Goal: Transaction & Acquisition: Purchase product/service

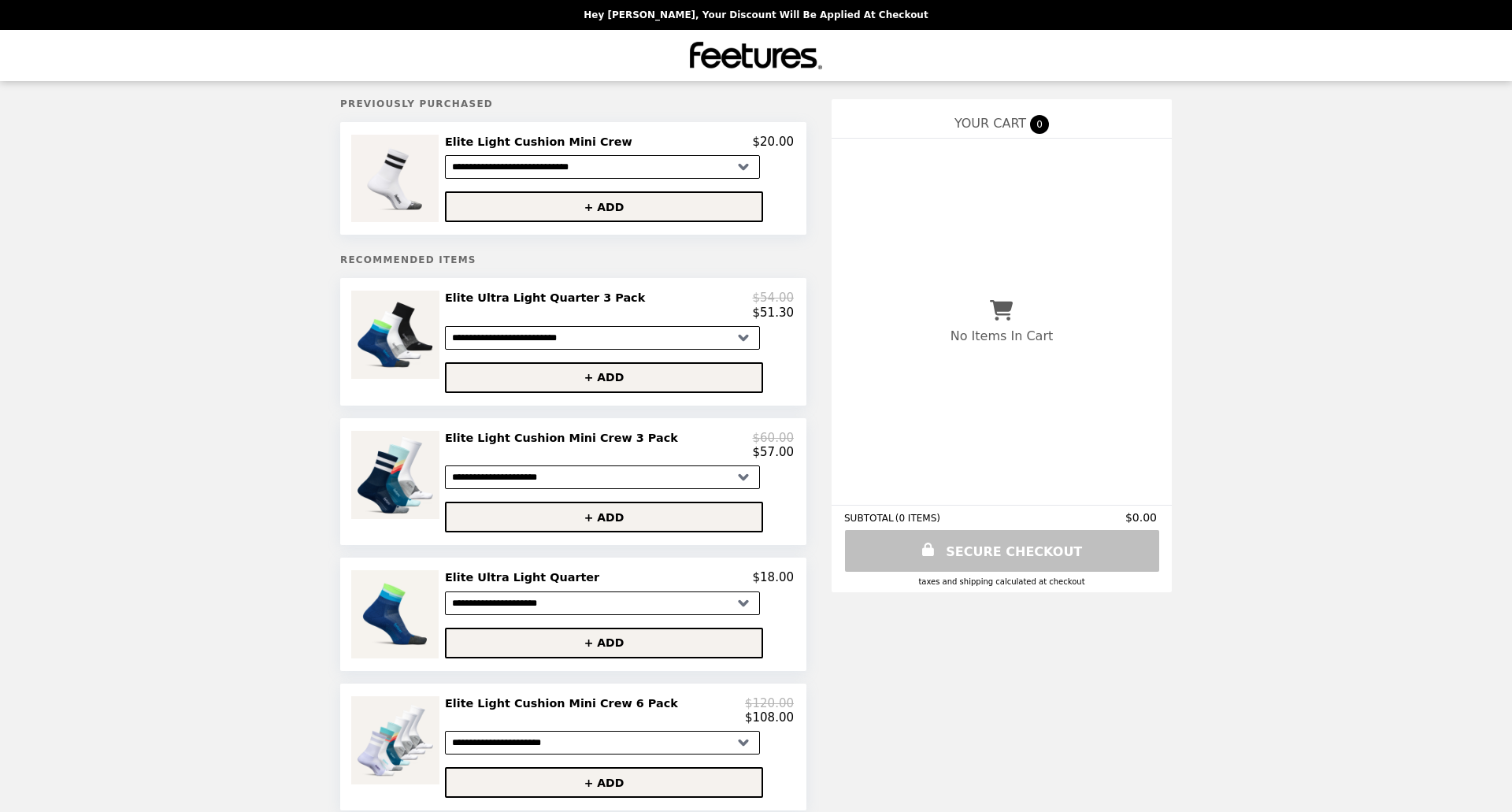
select select "**********"
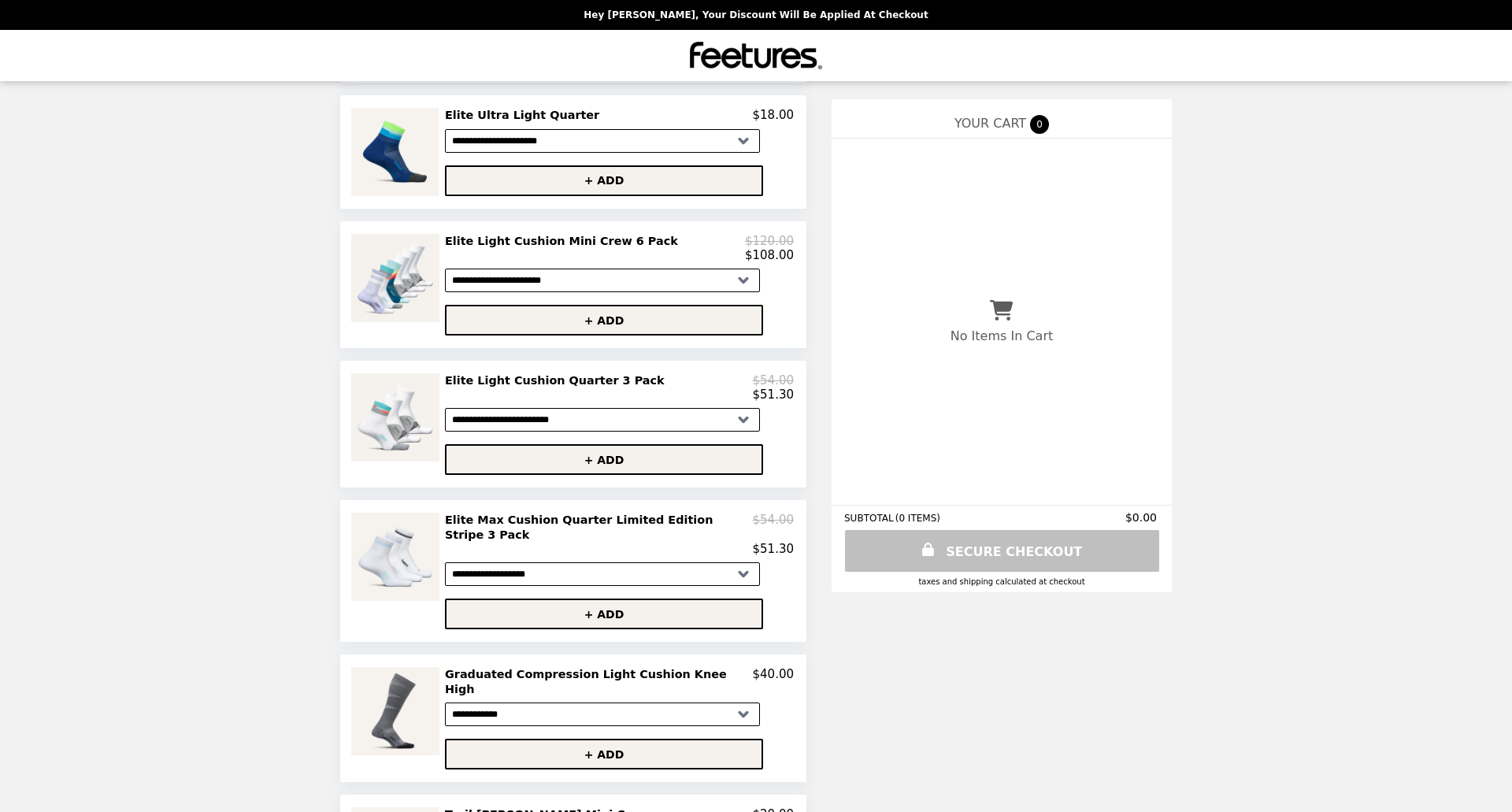
scroll to position [465, 0]
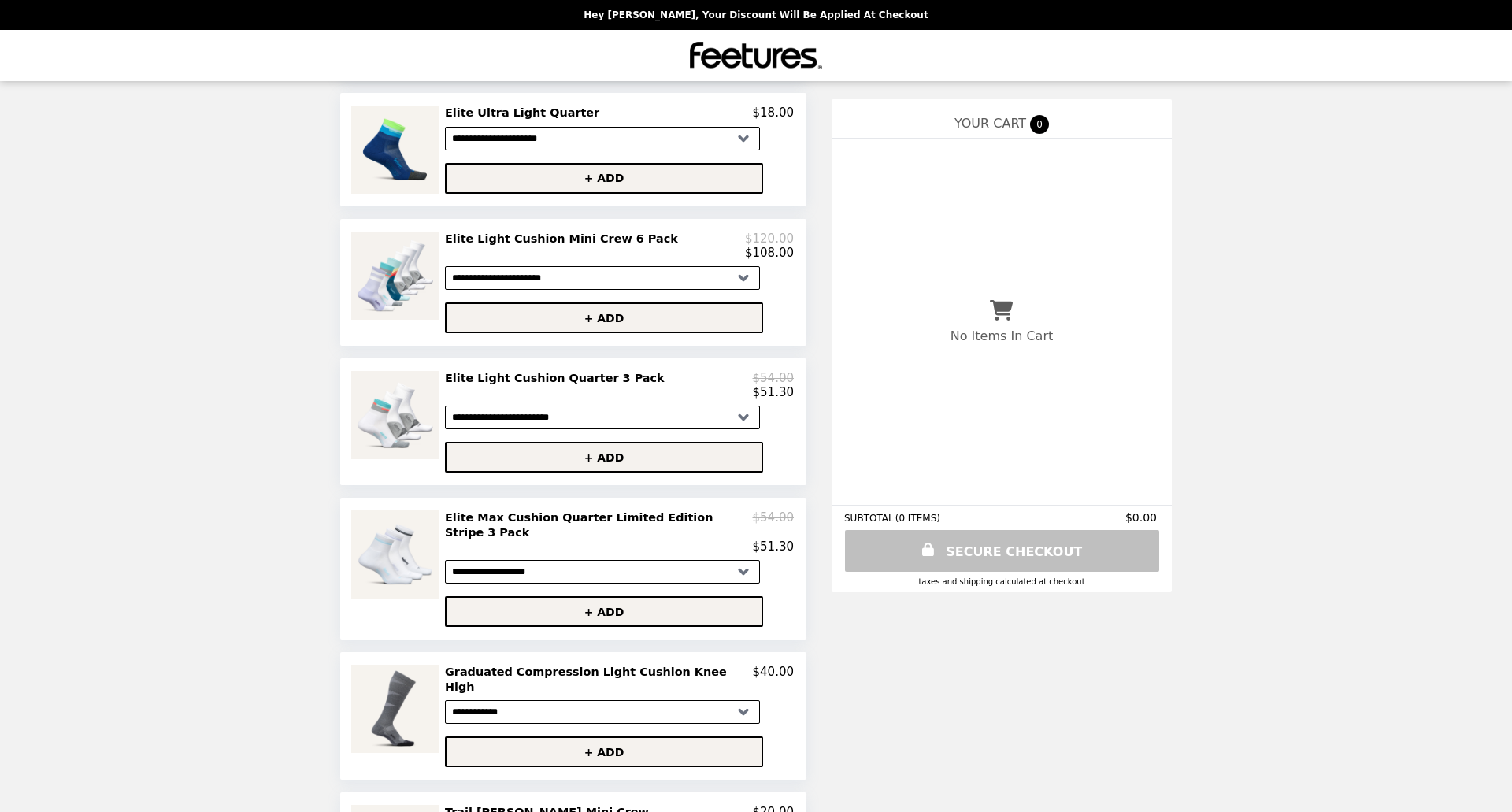
click at [506, 413] on select "**********" at bounding box center [602, 417] width 315 height 23
click at [562, 378] on h2 "Elite Light Cushion Quarter 3 Pack" at bounding box center [558, 378] width 226 height 14
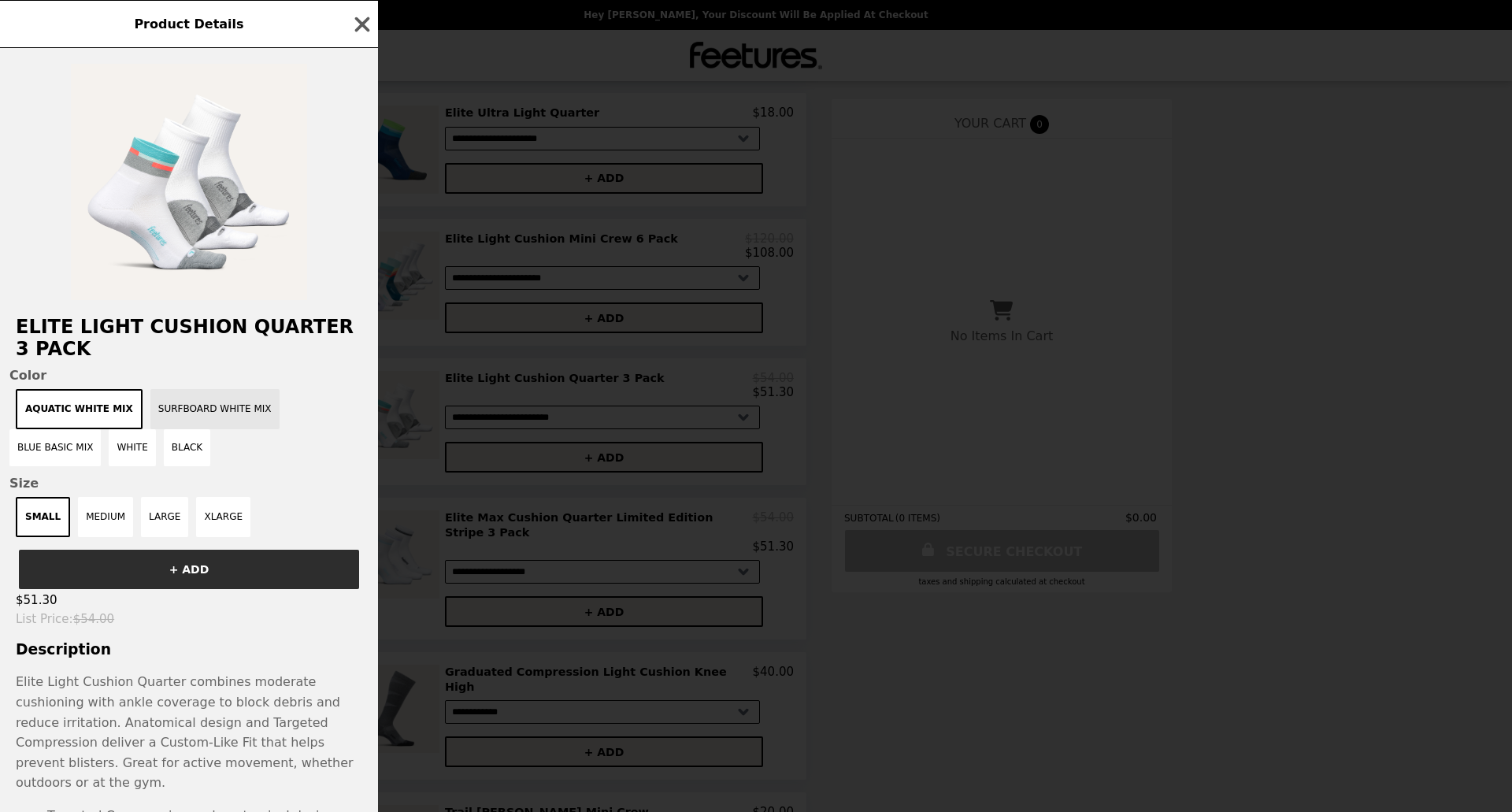
click at [211, 401] on button "Surfboard White Mix" at bounding box center [215, 409] width 129 height 40
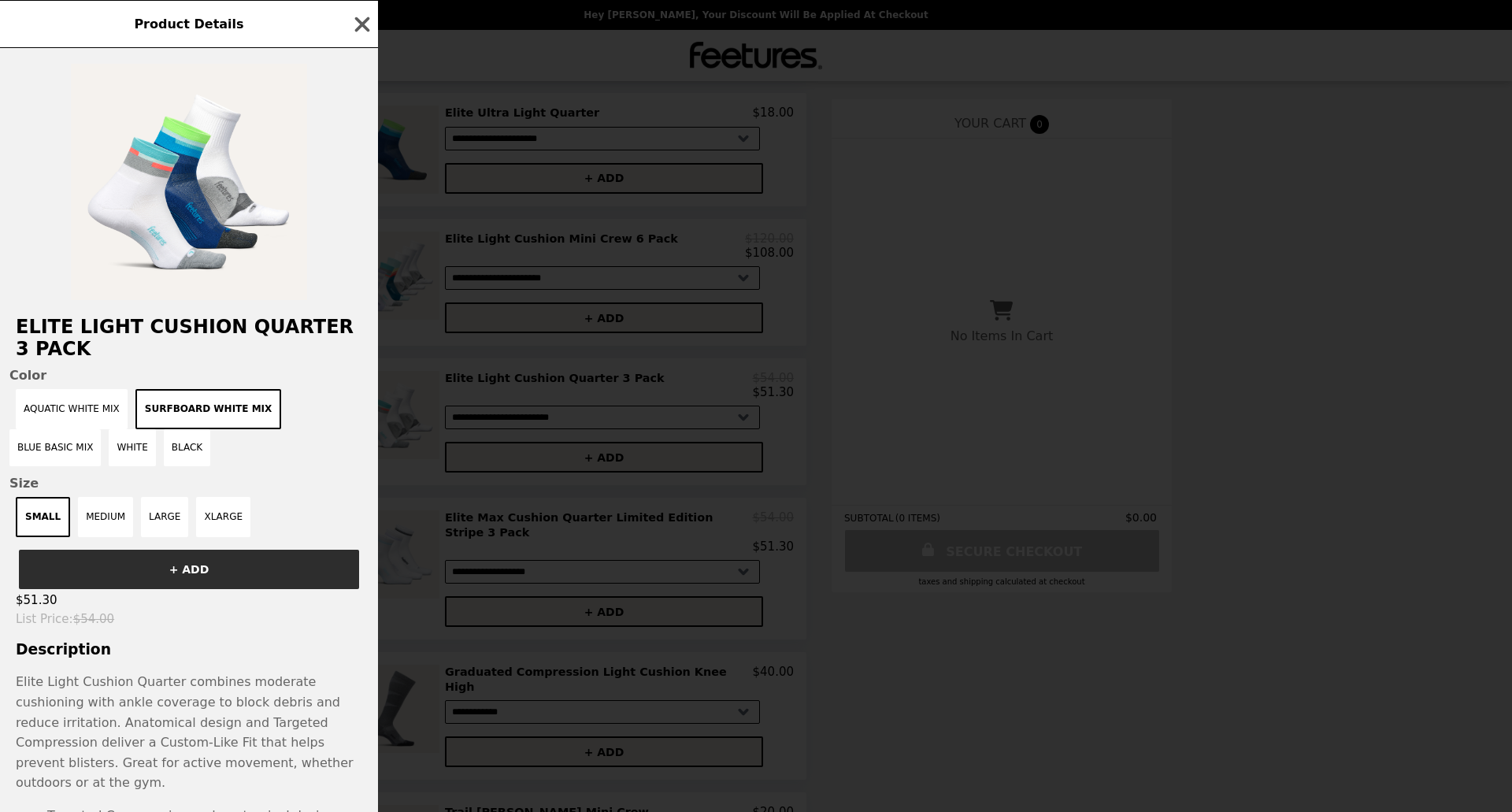
click at [260, 415] on div "Aquatic White Mix Surfboard White Mix Blue Basic Mix White Black" at bounding box center [189, 427] width 360 height 77
click at [101, 429] on button "Blue Basic Mix" at bounding box center [55, 447] width 91 height 37
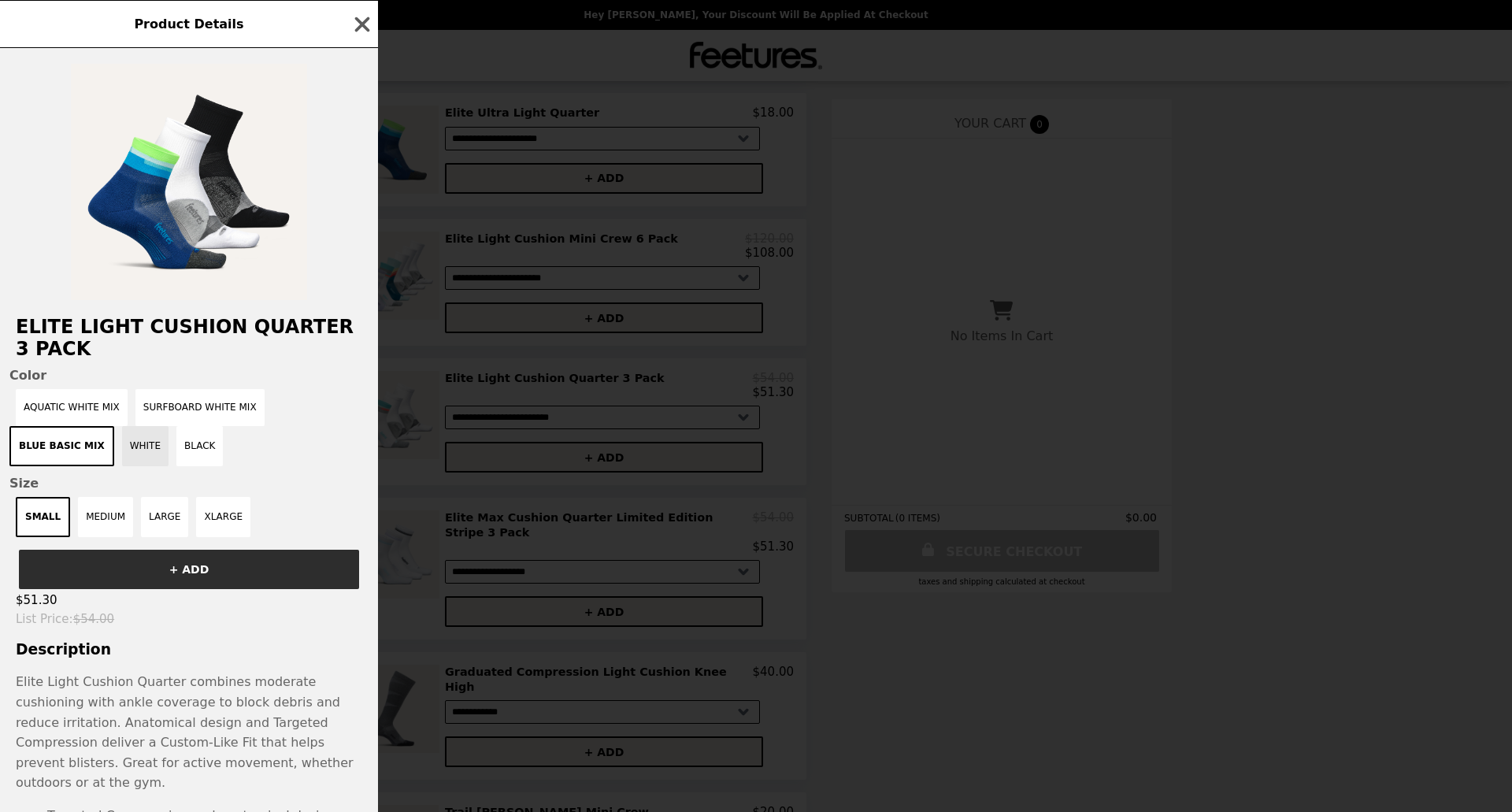
click at [122, 455] on button "White" at bounding box center [144, 446] width 46 height 40
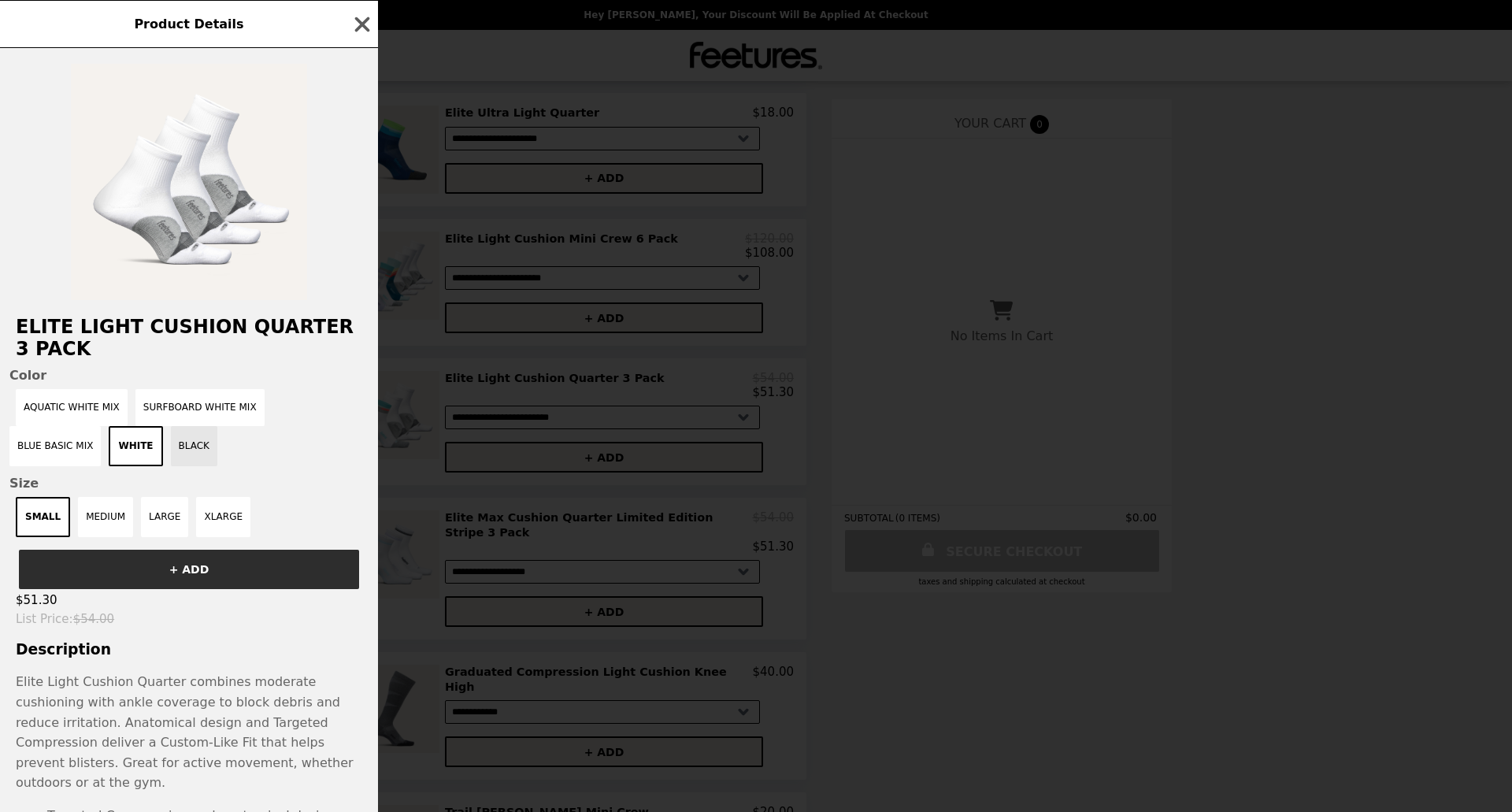
click at [171, 454] on button "Black" at bounding box center [193, 446] width 46 height 40
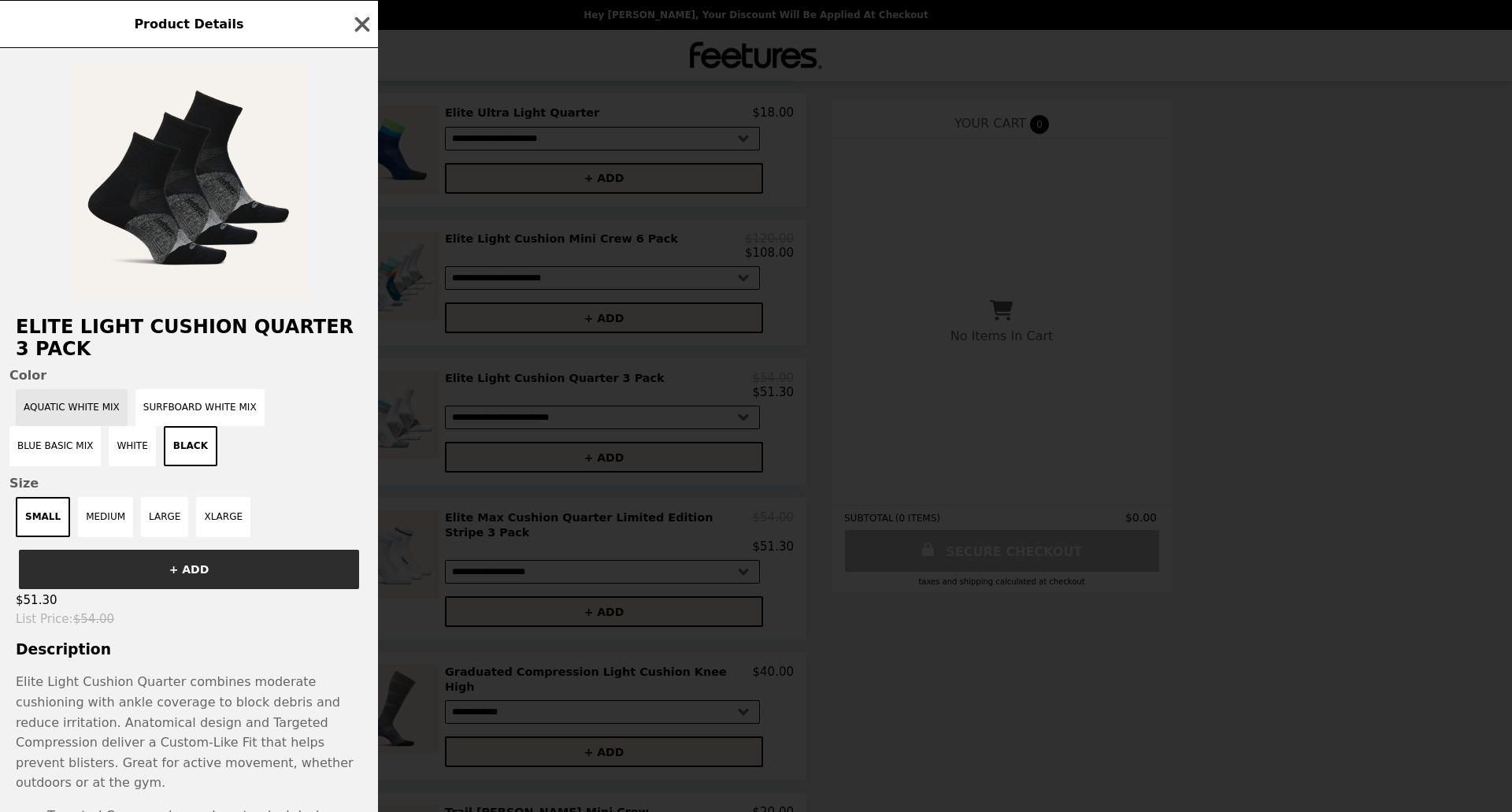
click at [102, 400] on button "Aquatic White Mix" at bounding box center [71, 407] width 111 height 37
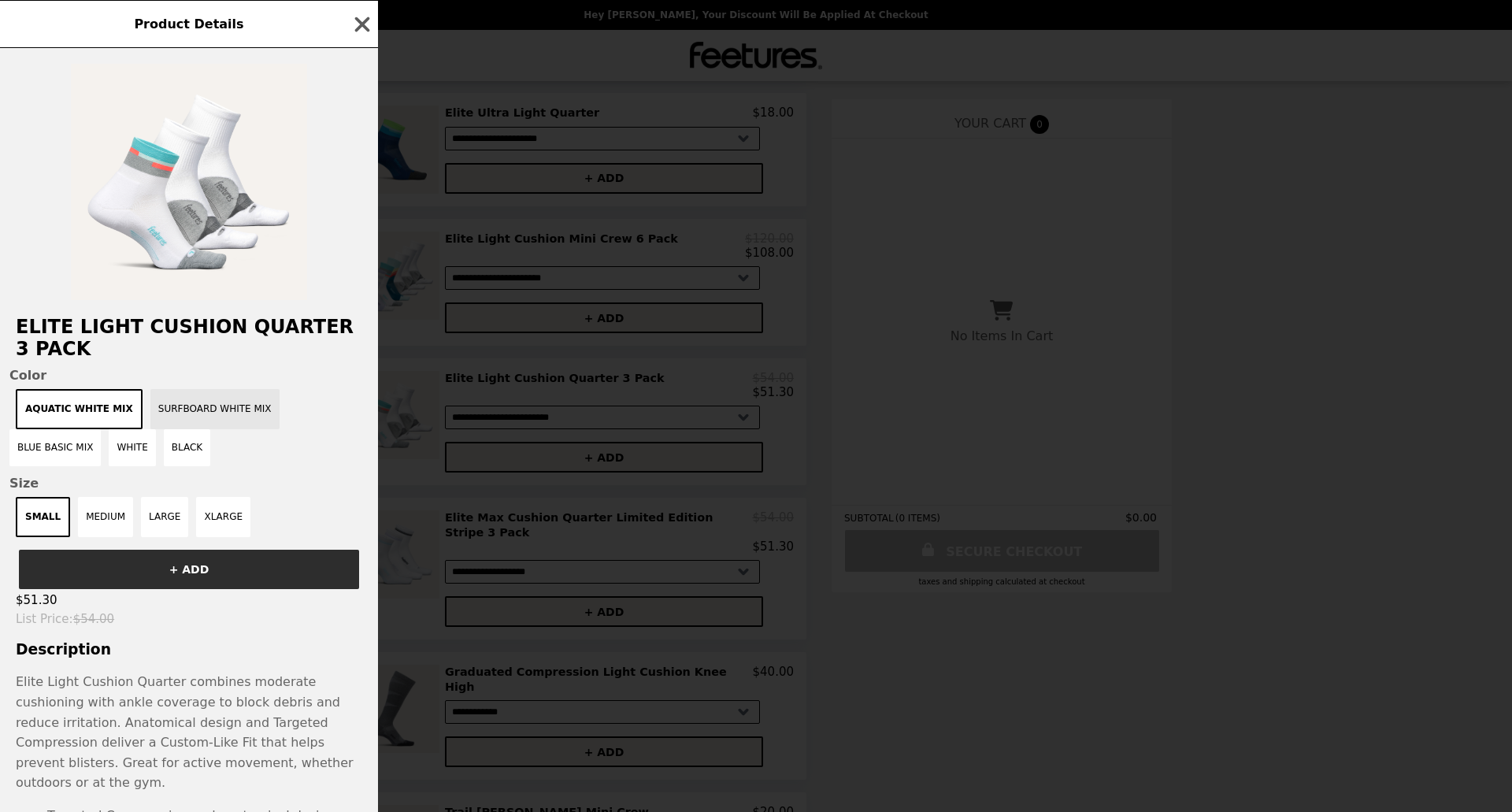
click at [190, 393] on button "Surfboard White Mix" at bounding box center [215, 409] width 129 height 40
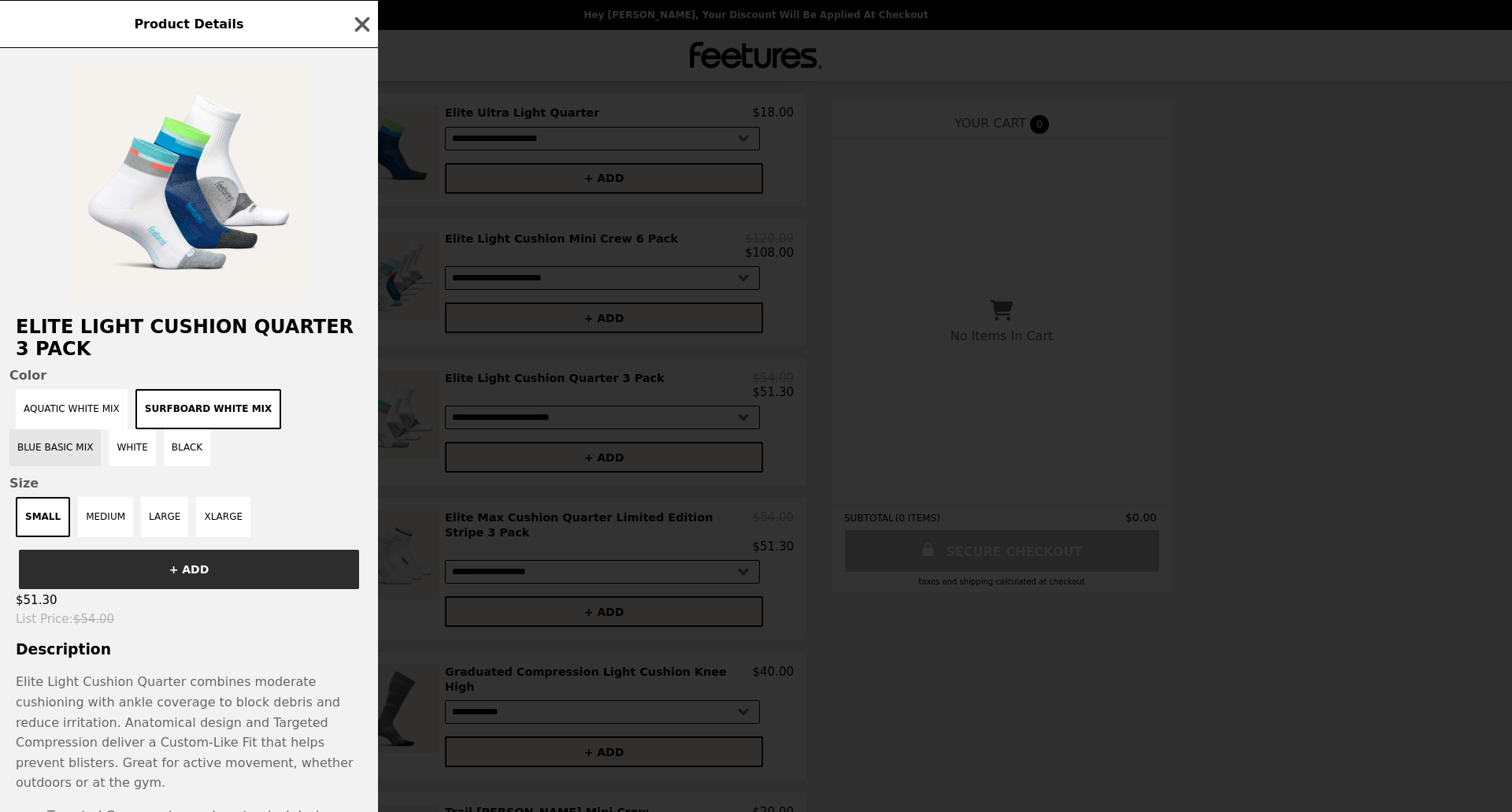
click at [101, 429] on button "Blue Basic Mix" at bounding box center [55, 447] width 91 height 37
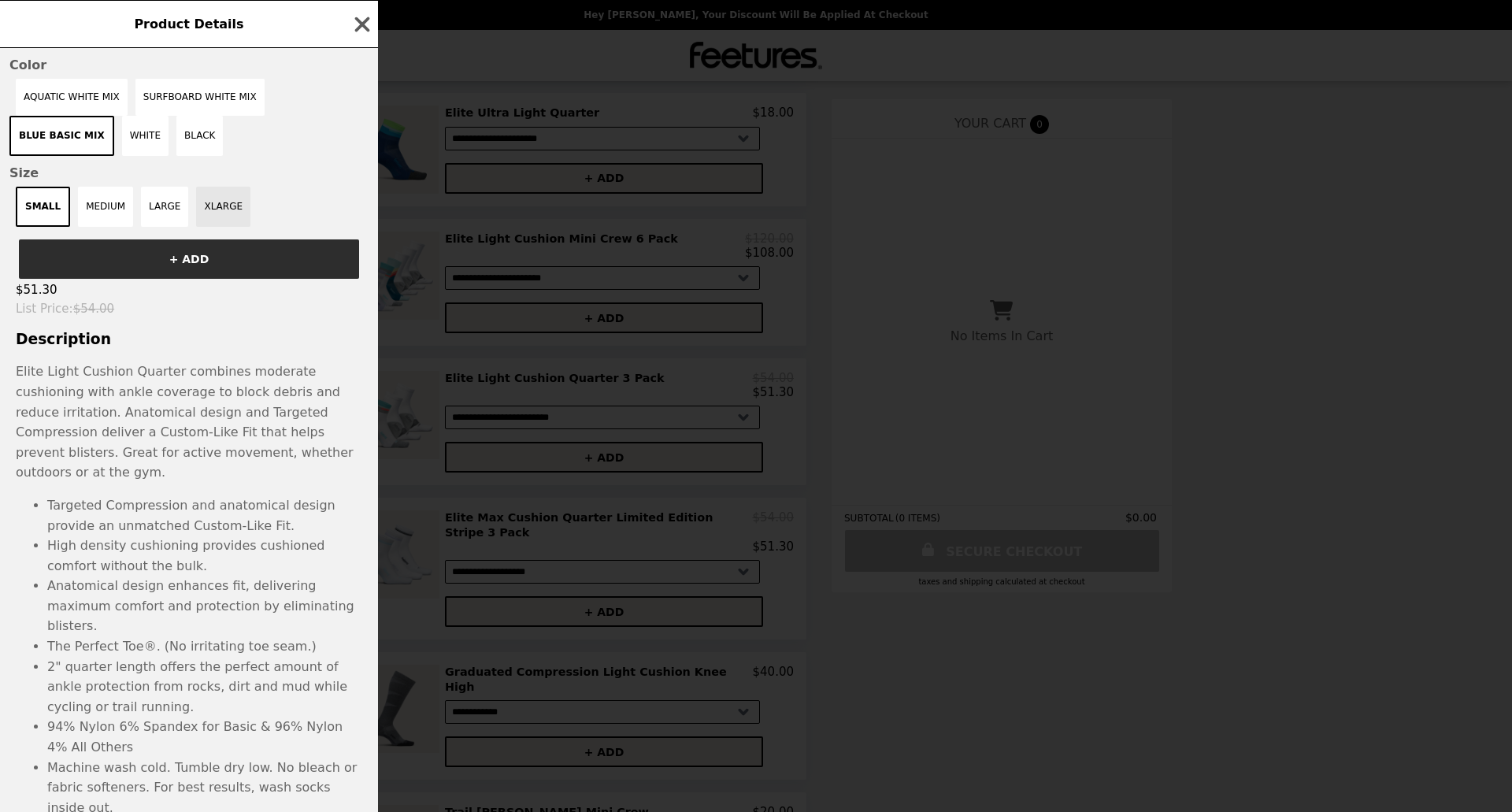
scroll to position [332, 0]
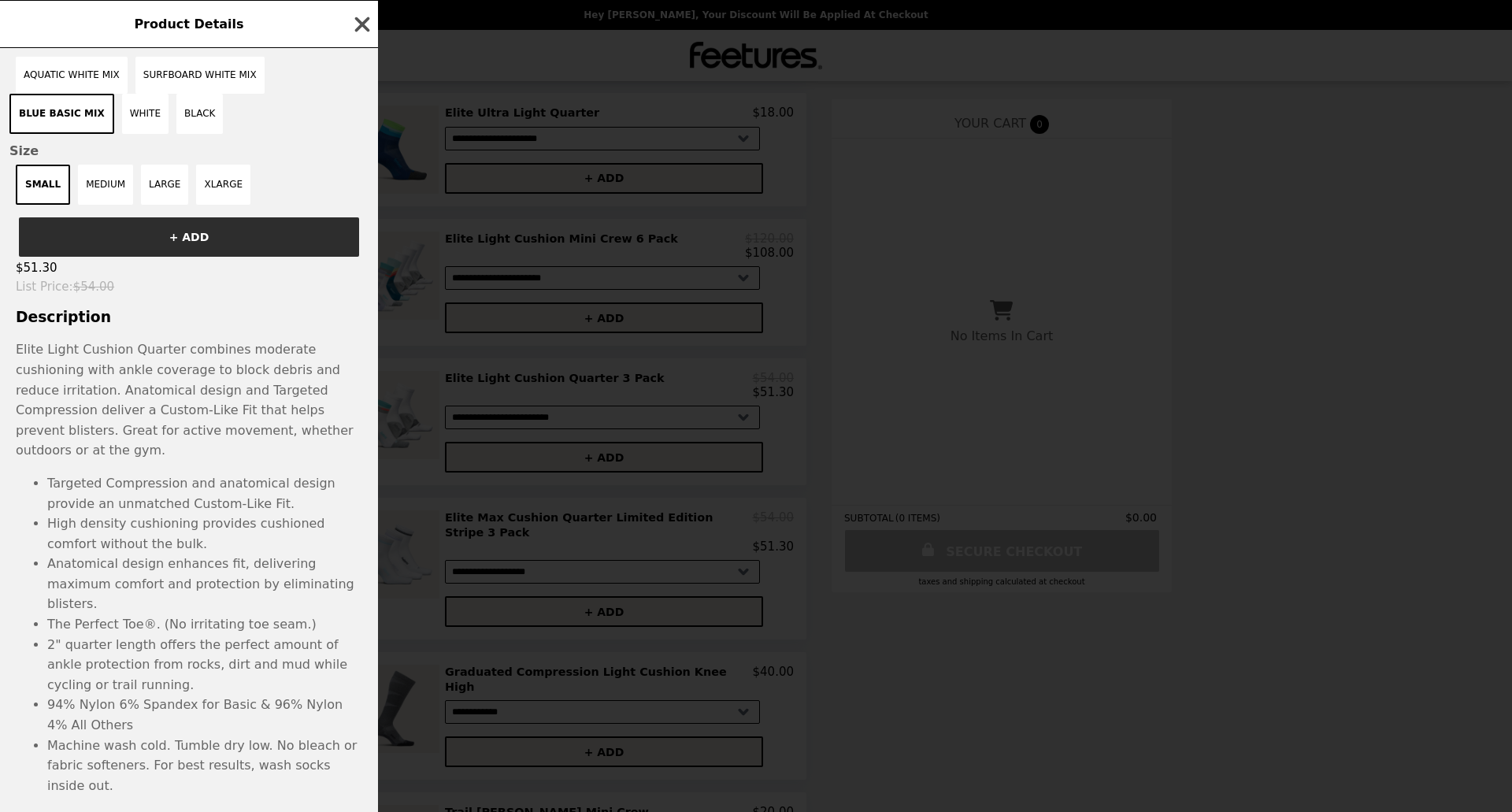
click at [359, 28] on icon "button" at bounding box center [362, 23] width 15 height 15
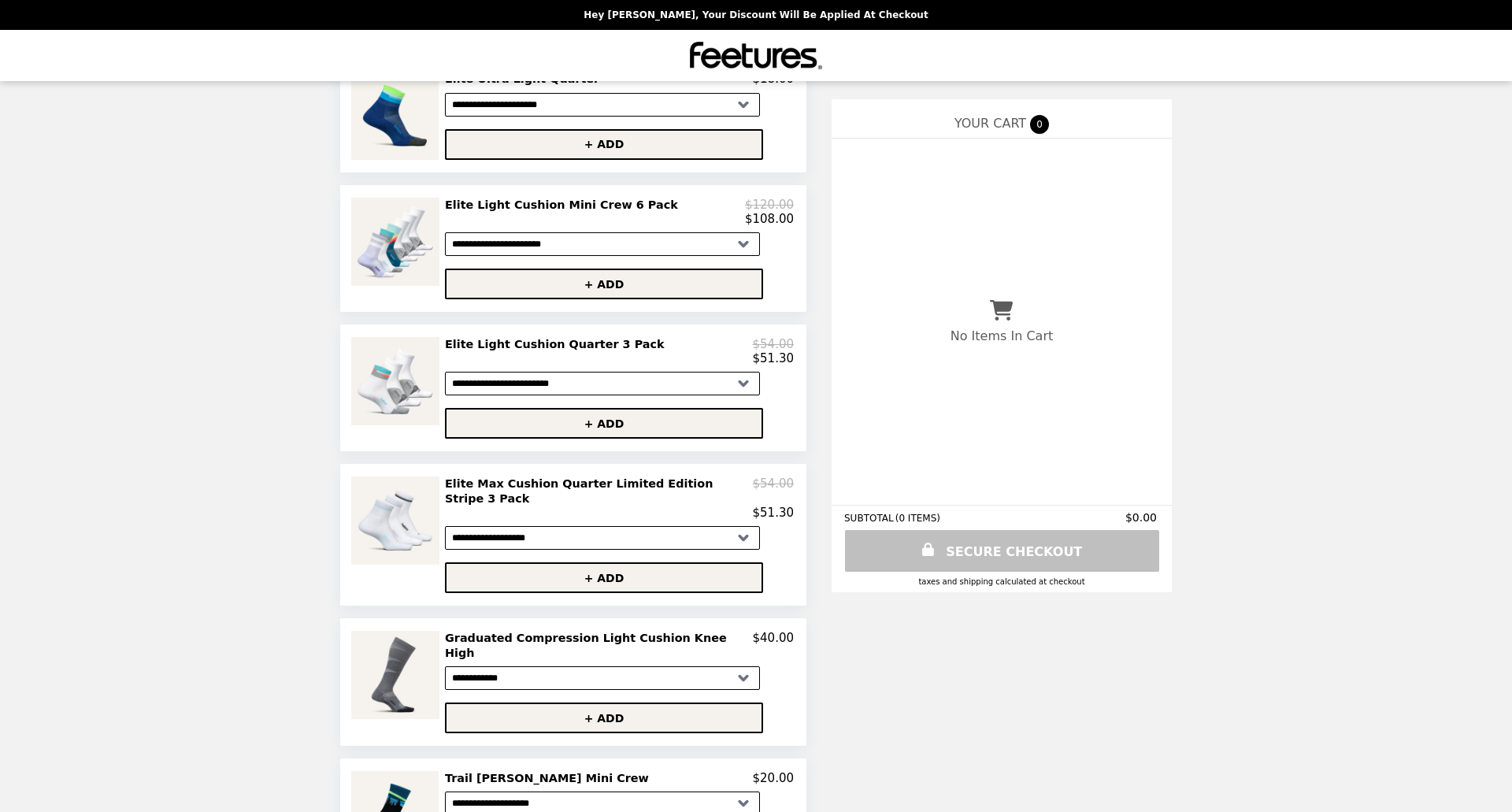
scroll to position [500, 0]
click at [413, 358] on img at bounding box center [398, 379] width 92 height 88
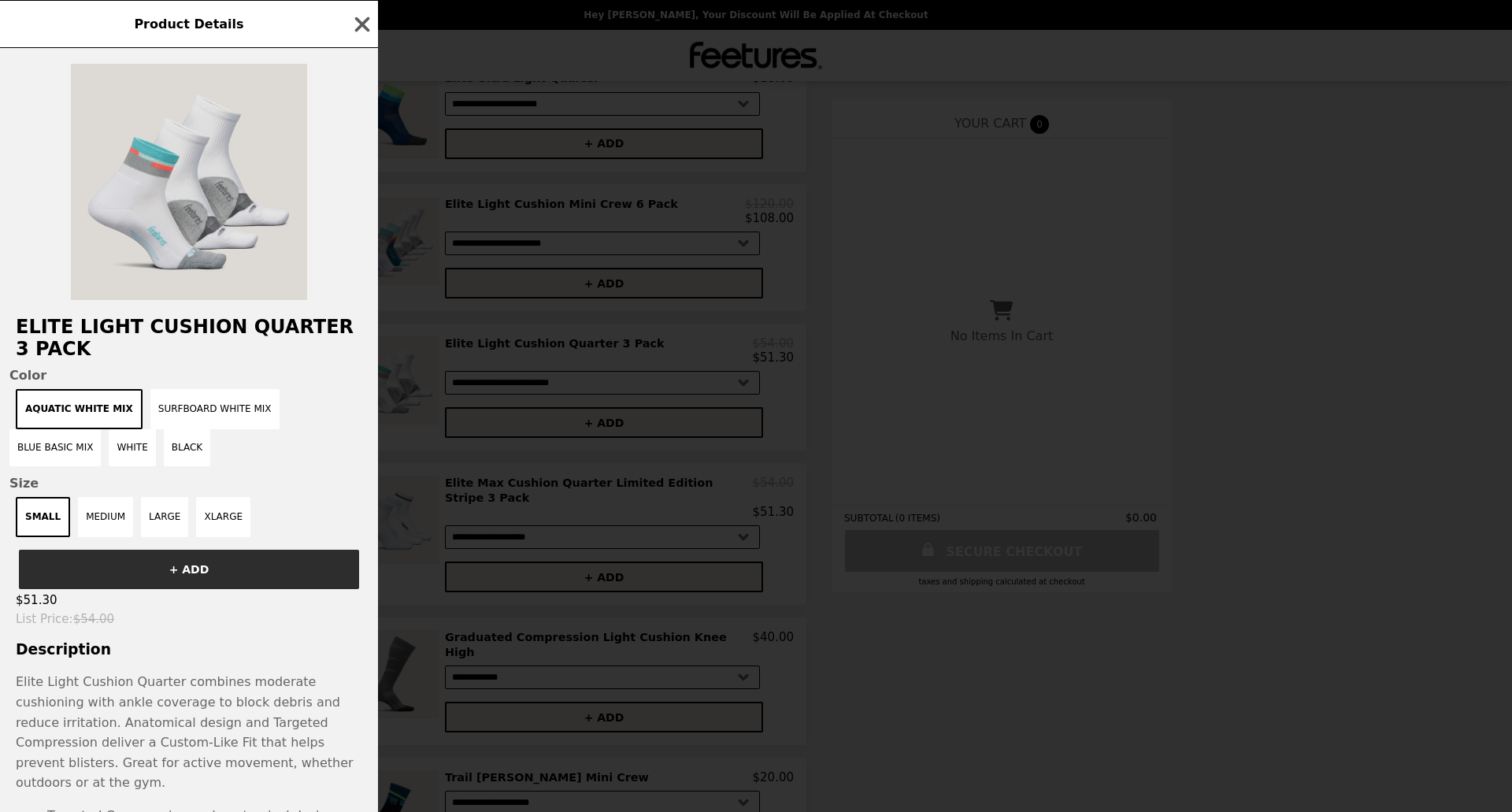
click at [104, 187] on img at bounding box center [188, 181] width 236 height 236
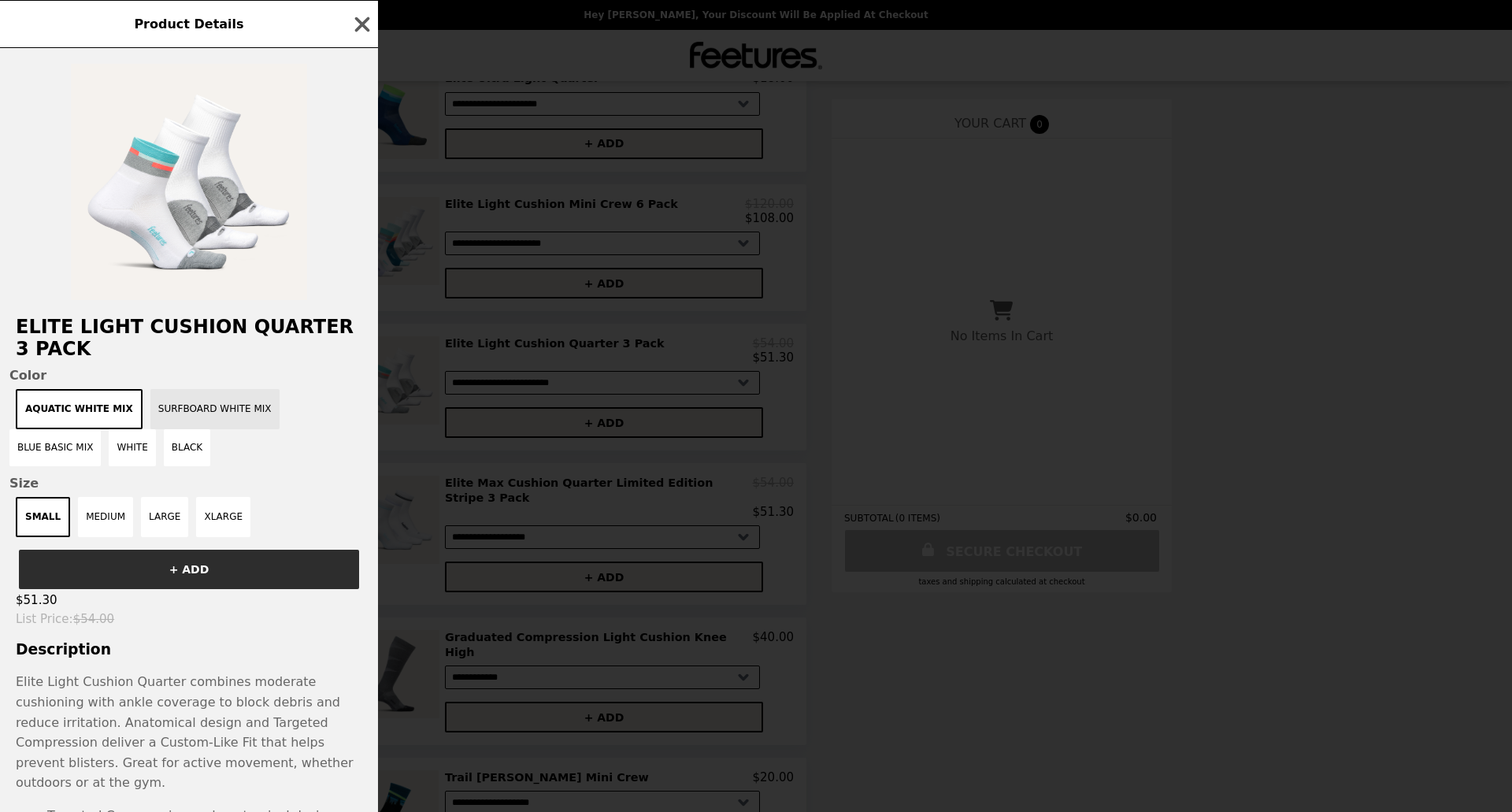
click at [197, 408] on button "Surfboard White Mix" at bounding box center [215, 409] width 129 height 40
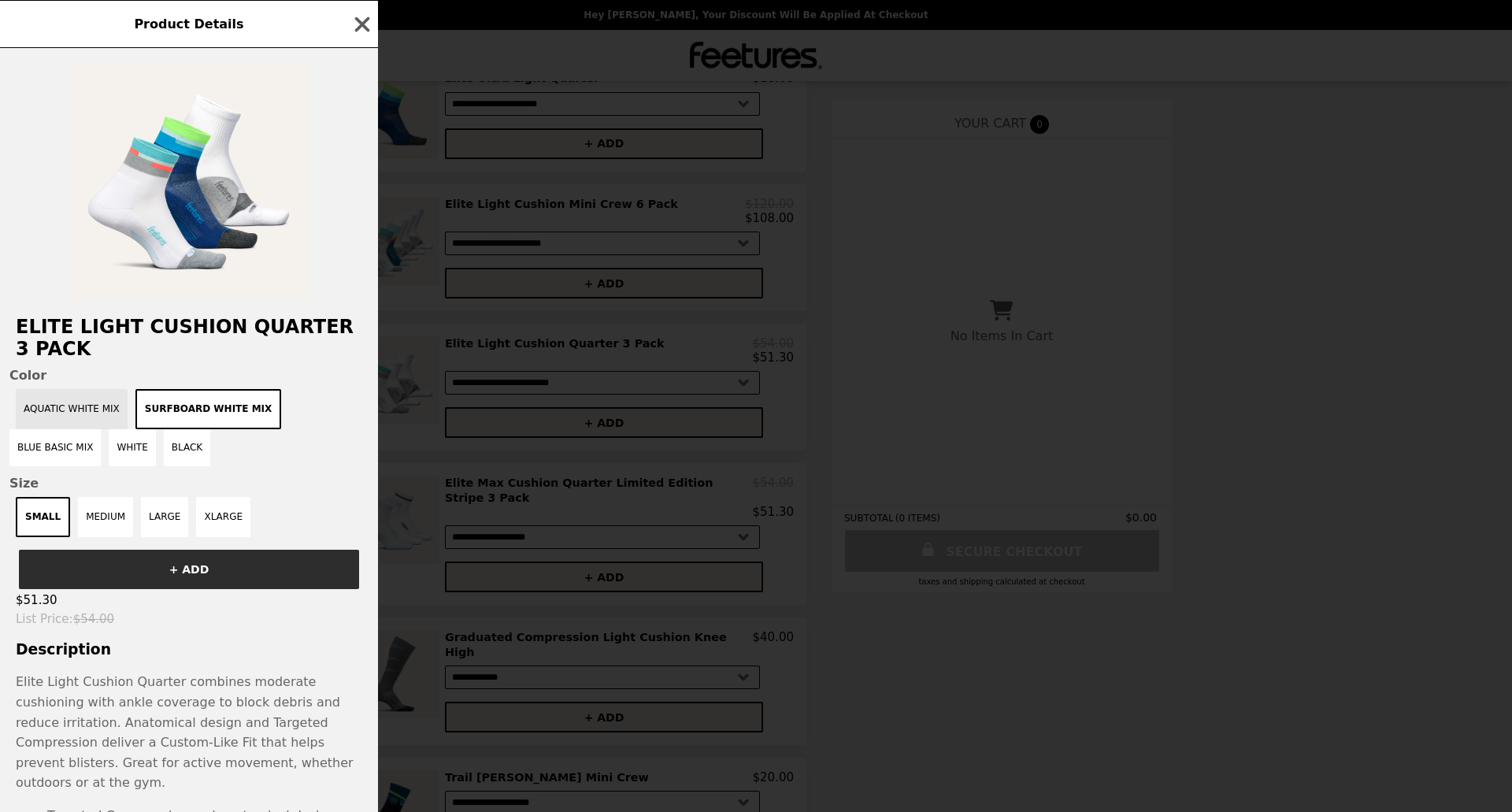
click at [28, 413] on button "Aquatic White Mix" at bounding box center [71, 409] width 111 height 40
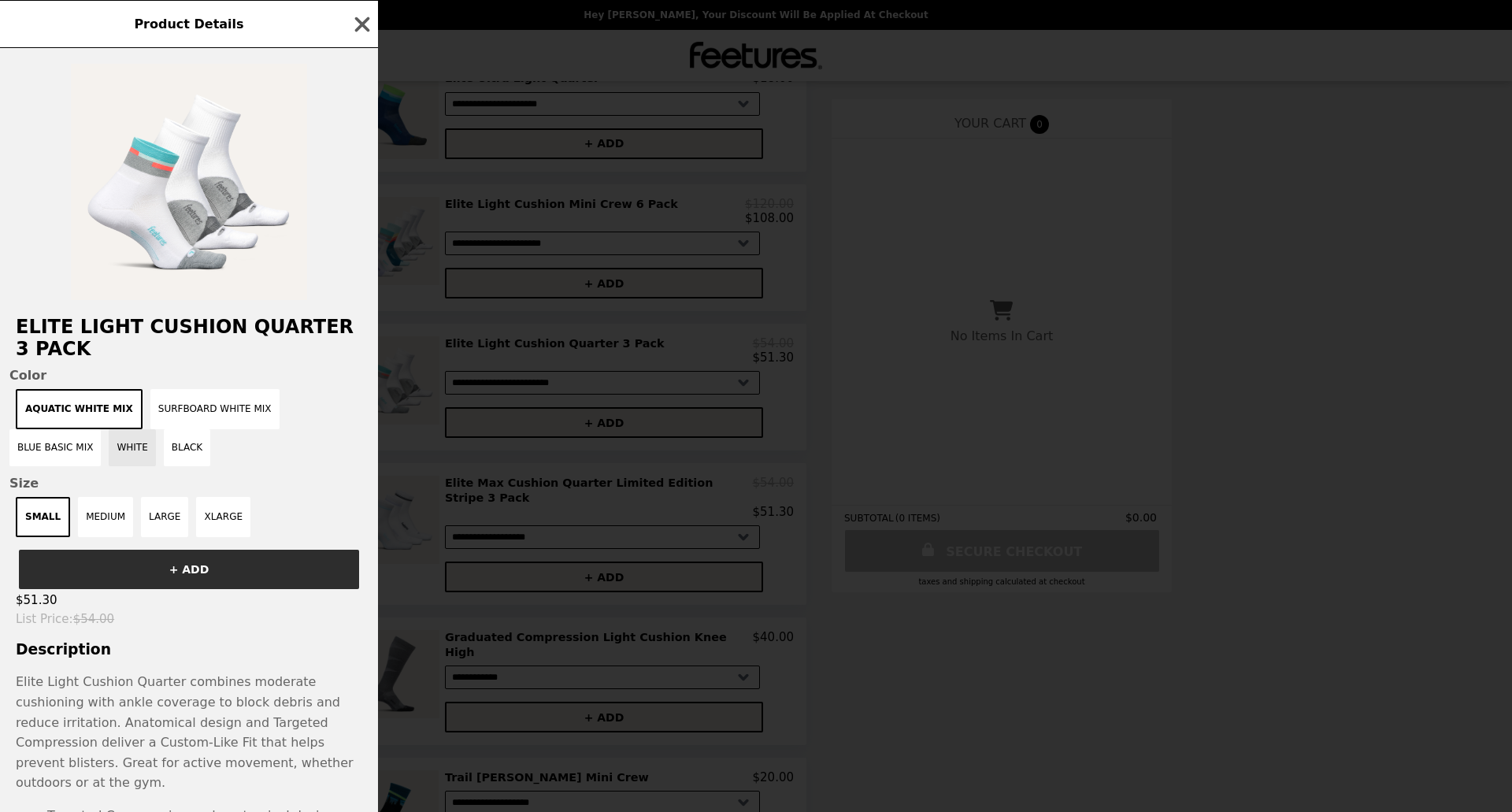
click at [109, 435] on button "White" at bounding box center [131, 447] width 46 height 37
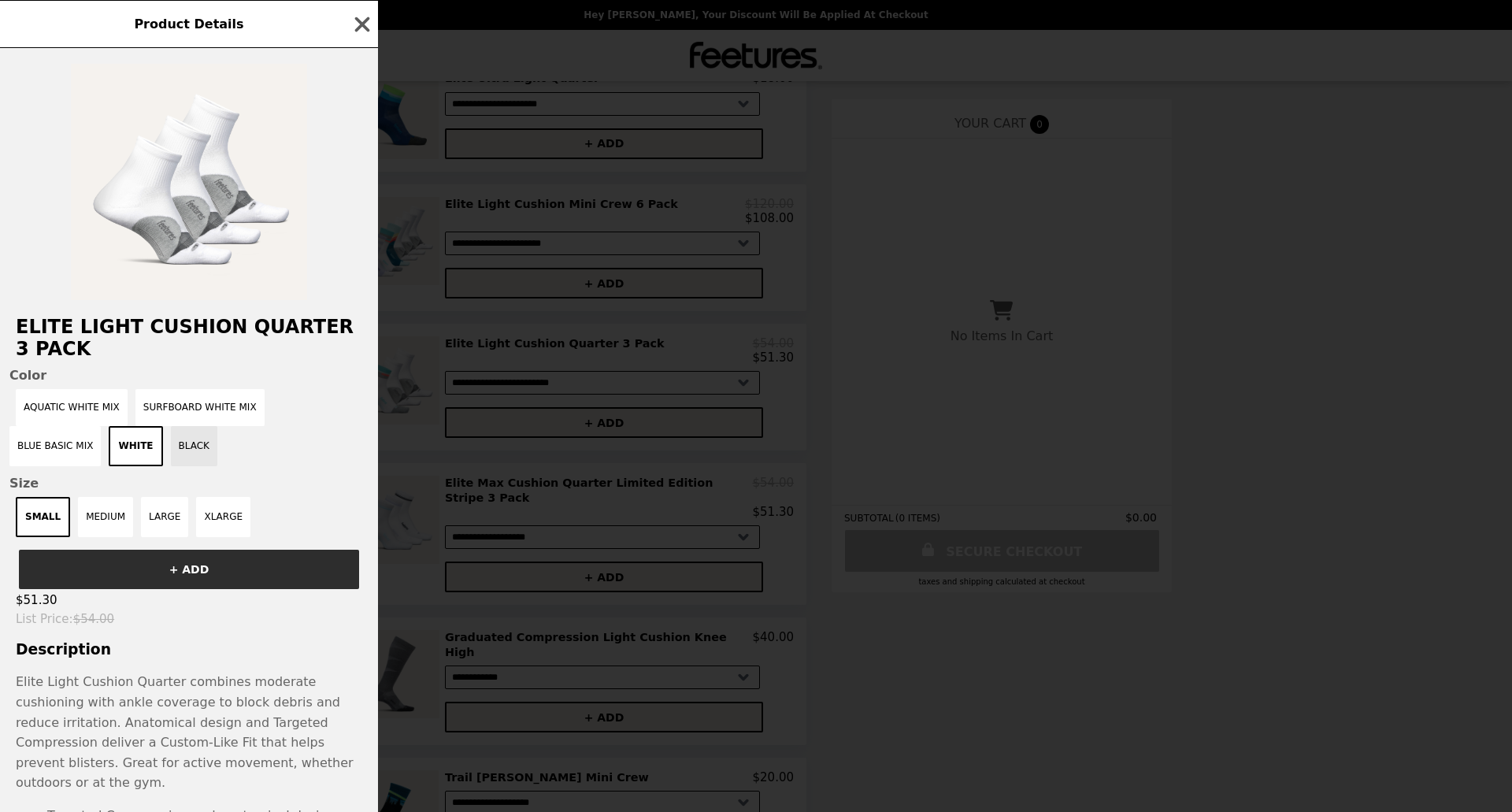
click at [171, 446] on button "Black" at bounding box center [193, 446] width 46 height 40
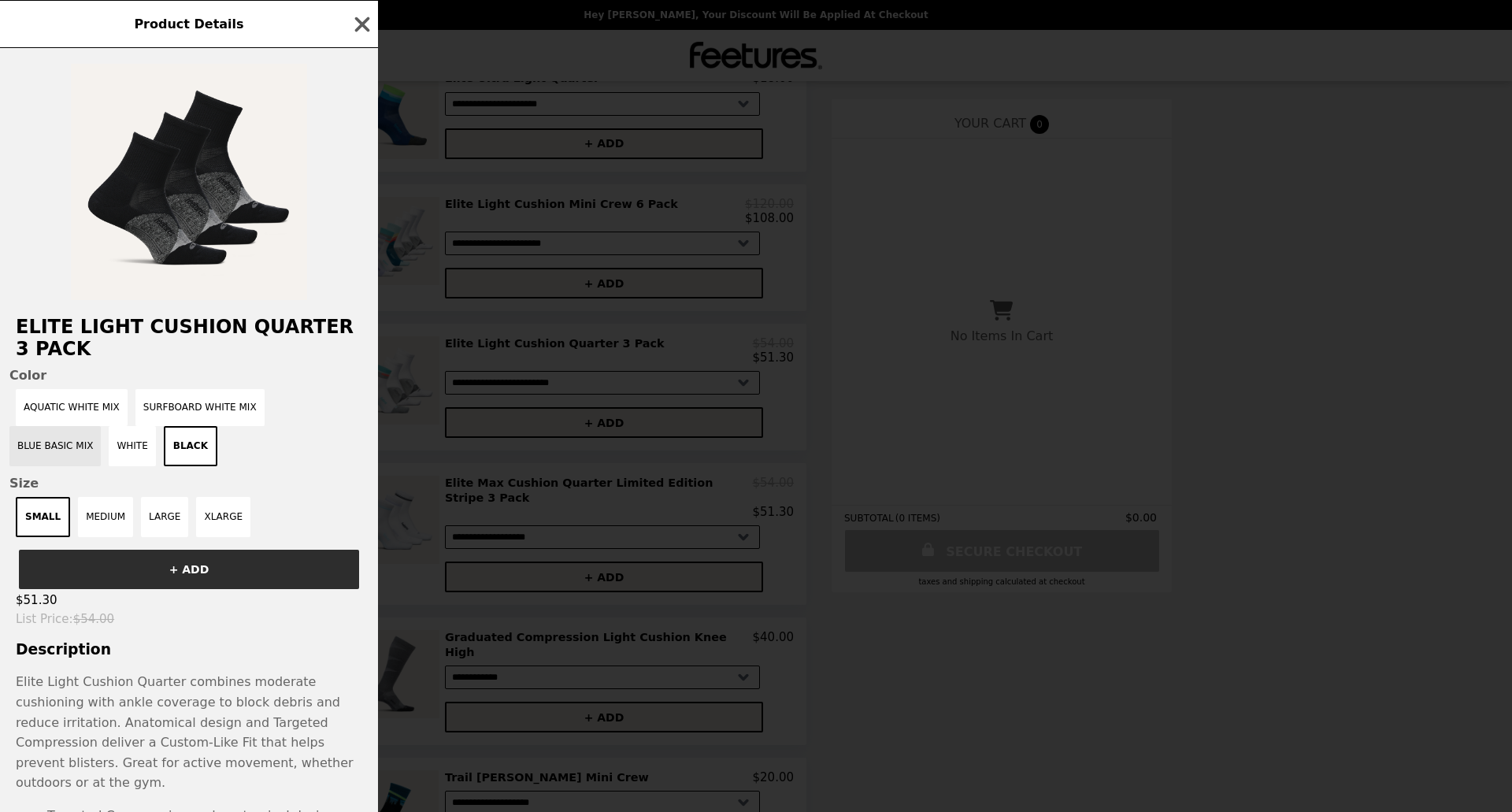
click at [101, 426] on button "Blue Basic Mix" at bounding box center [55, 446] width 91 height 40
